Goal: Information Seeking & Learning: Learn about a topic

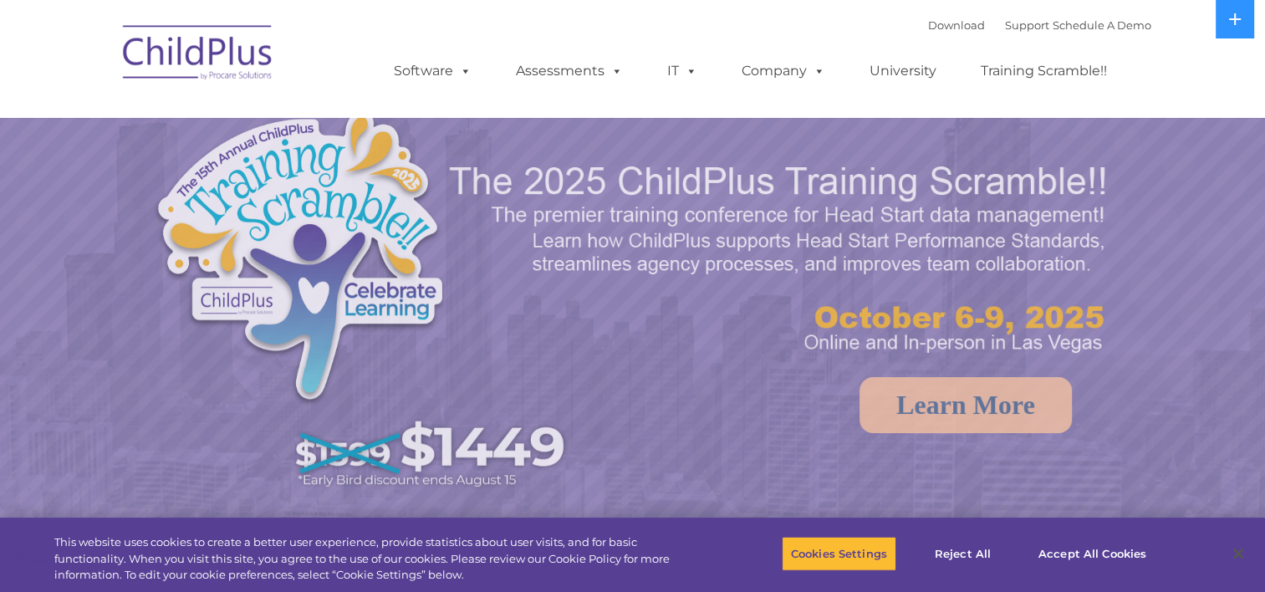
select select "MEDIUM"
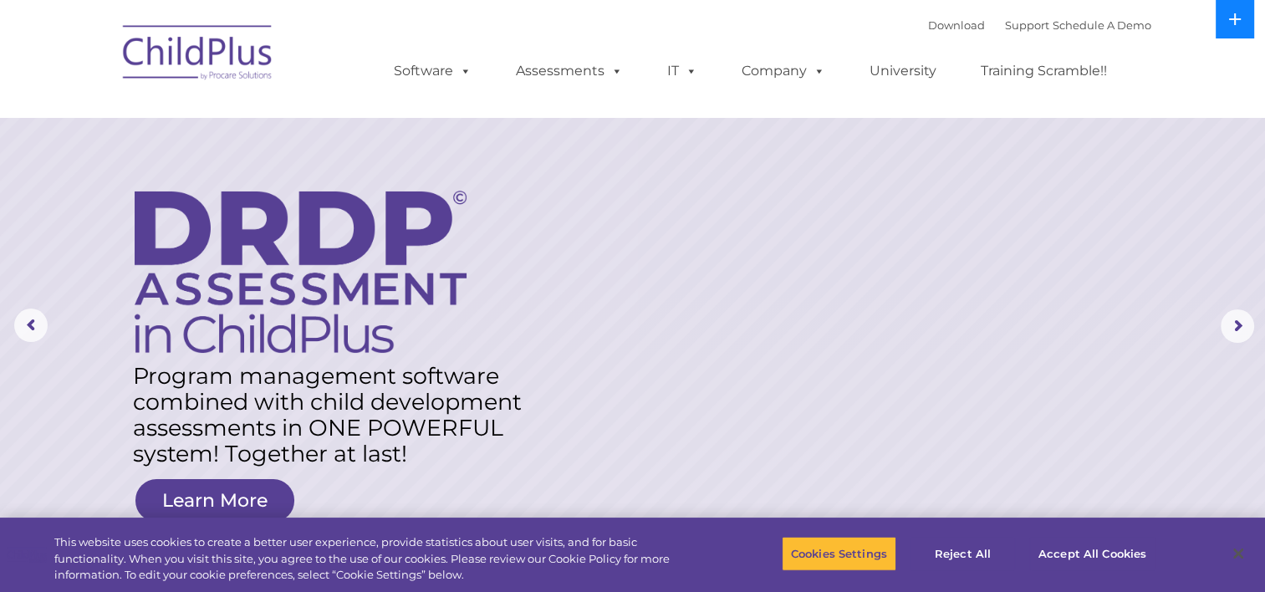
click at [1222, 17] on button at bounding box center [1235, 19] width 38 height 38
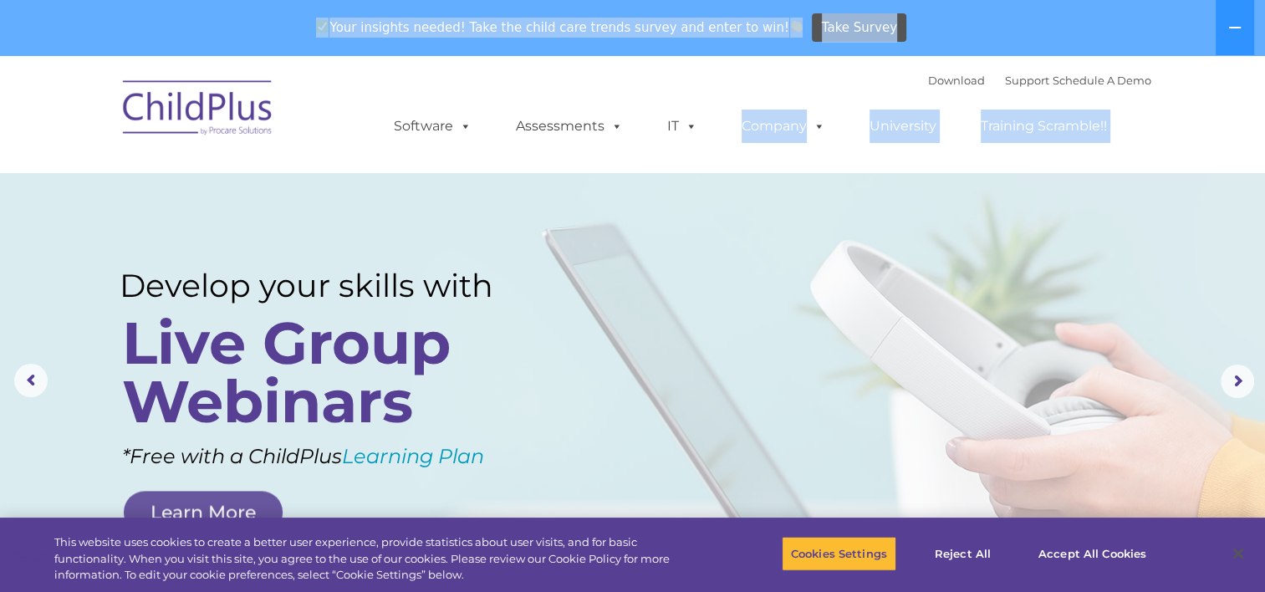
drag, startPoint x: 1064, startPoint y: 17, endPoint x: 809, endPoint y: 87, distance: 265.3
click at [565, 247] on rs-layer at bounding box center [632, 381] width 1265 height 652
click at [620, 223] on rs-layer at bounding box center [632, 381] width 1265 height 652
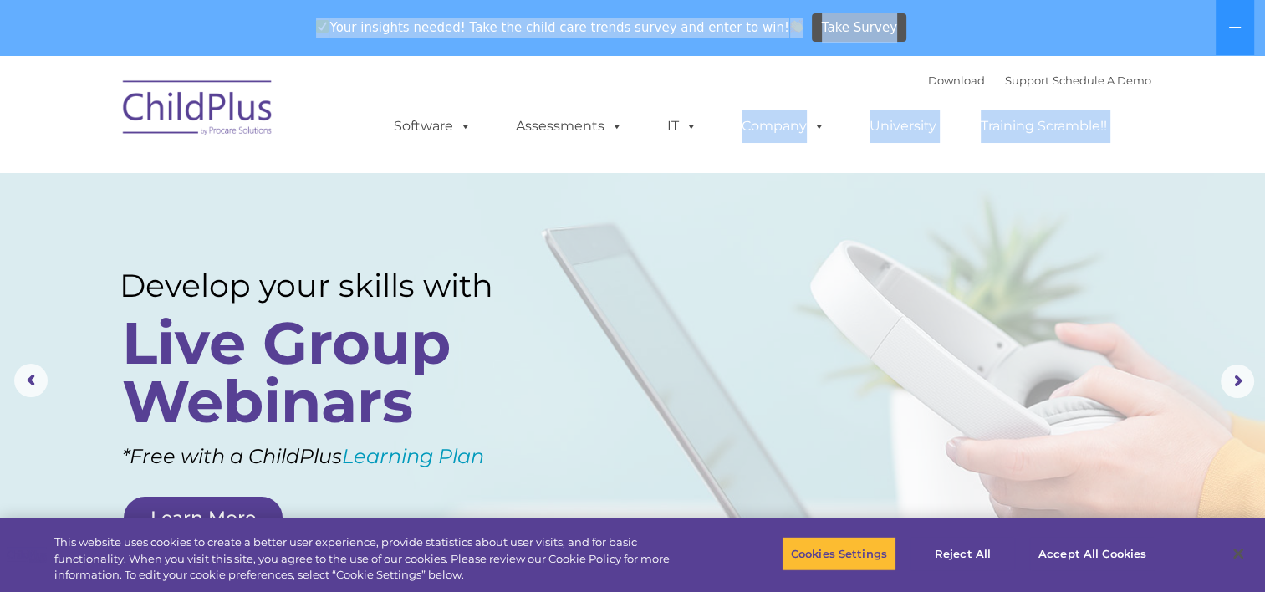
drag, startPoint x: 620, startPoint y: 223, endPoint x: 502, endPoint y: 236, distance: 118.6
click at [502, 236] on rs-layer at bounding box center [632, 381] width 1265 height 652
